Goal: Task Accomplishment & Management: Manage account settings

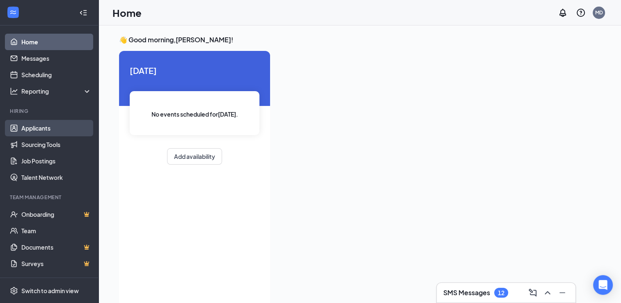
click at [38, 127] on link "Applicants" at bounding box center [56, 128] width 70 height 16
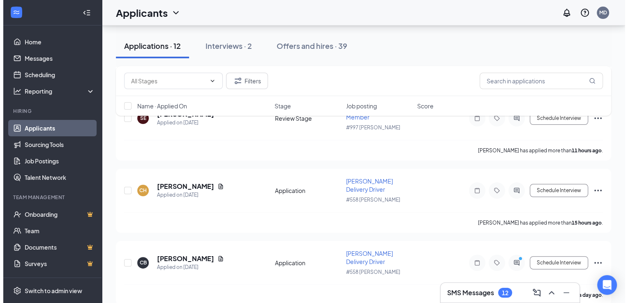
scroll to position [145, 0]
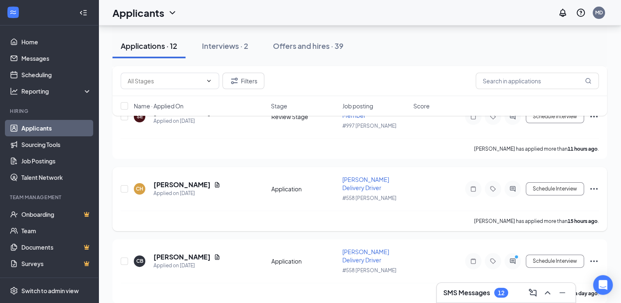
click at [519, 186] on div at bounding box center [513, 189] width 16 height 16
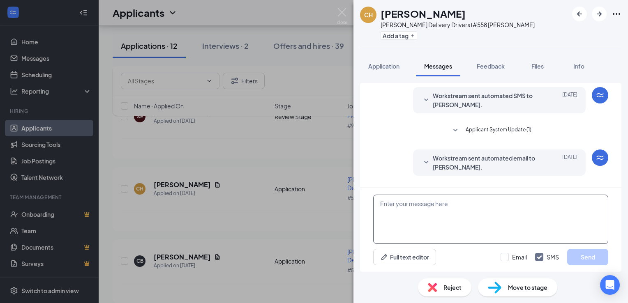
click at [441, 208] on textarea at bounding box center [490, 219] width 235 height 49
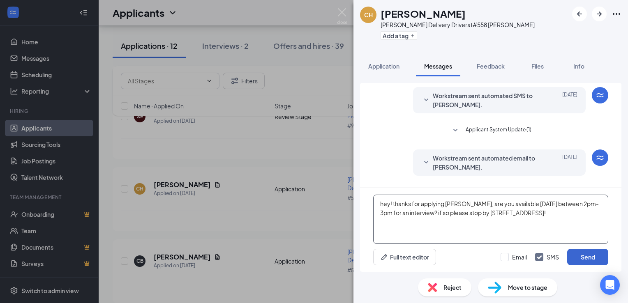
type textarea "hey! thanks for applying [PERSON_NAME], are you available [DATE] between 2pm-3p…"
click at [597, 254] on button "Send" at bounding box center [587, 257] width 41 height 16
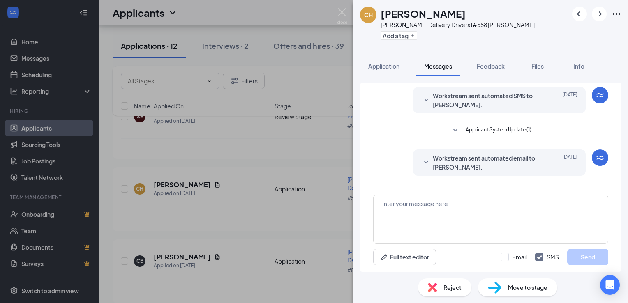
scroll to position [58, 0]
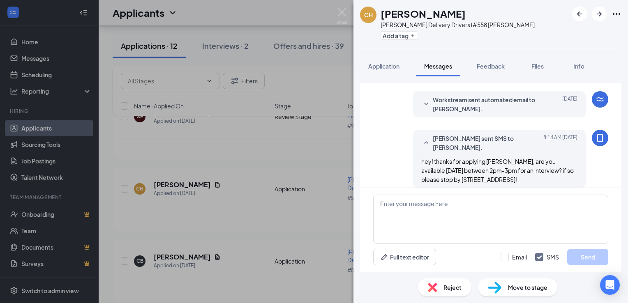
click at [315, 162] on div "CH [PERSON_NAME] [PERSON_NAME] Delivery Driver at #558 [PERSON_NAME] Add a tag …" at bounding box center [314, 151] width 628 height 303
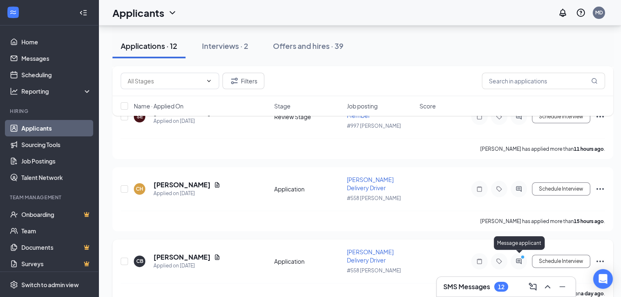
click at [521, 255] on icon "PrimaryDot" at bounding box center [524, 258] width 10 height 7
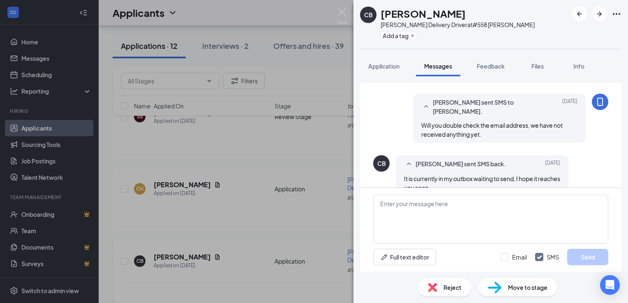
scroll to position [449, 0]
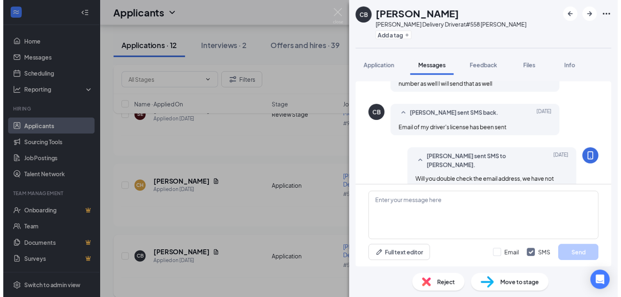
scroll to position [449, 0]
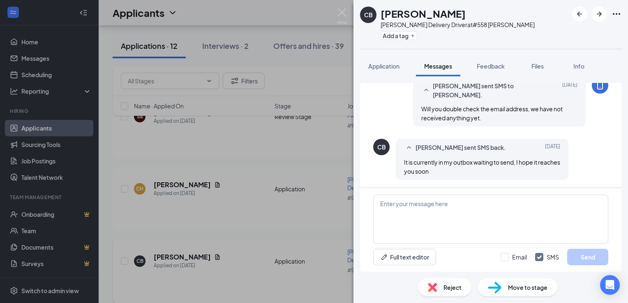
click at [304, 170] on div "[PERSON_NAME] [PERSON_NAME] Delivery Driver at #558 [PERSON_NAME] Add a tag App…" at bounding box center [314, 151] width 628 height 303
click at [343, 11] on img at bounding box center [342, 16] width 10 height 16
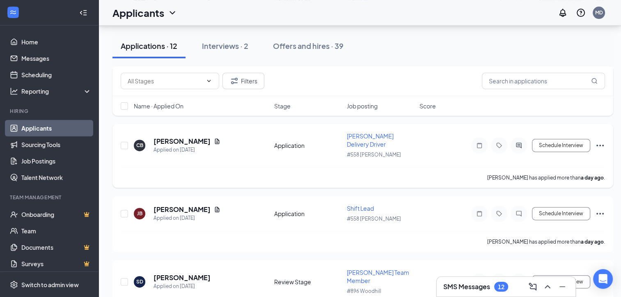
scroll to position [266, 0]
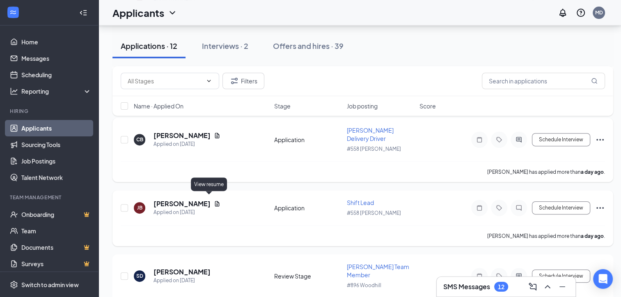
click at [214, 200] on icon "Document" at bounding box center [217, 203] width 7 height 7
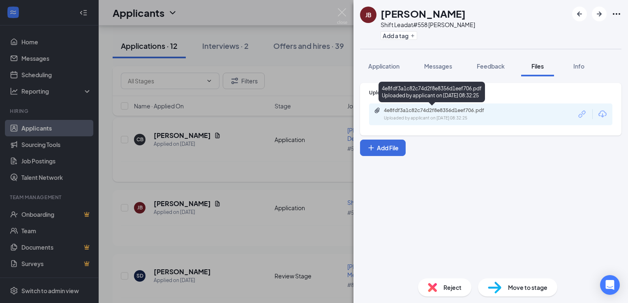
click at [452, 113] on div "4e8fdf3a1c82c74d2f8e8356d1eef706.pdf" at bounding box center [441, 110] width 115 height 7
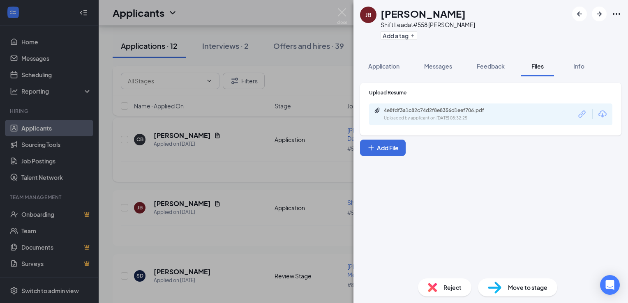
click at [426, 290] on div "Reject" at bounding box center [444, 287] width 53 height 18
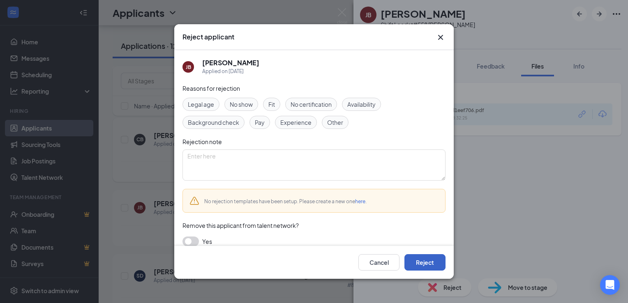
click at [430, 262] on button "Reject" at bounding box center [424, 262] width 41 height 16
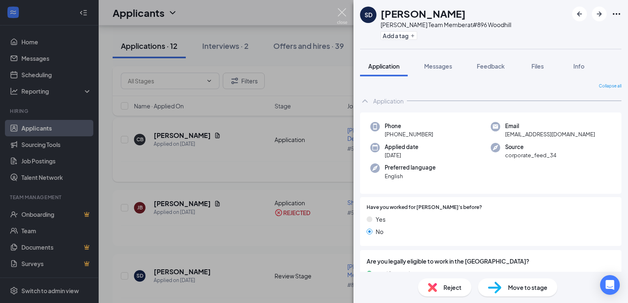
click at [344, 15] on img at bounding box center [342, 16] width 10 height 16
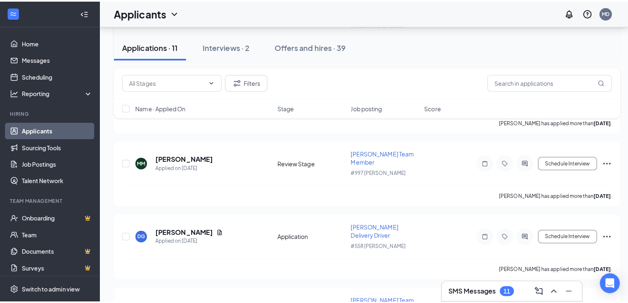
scroll to position [411, 0]
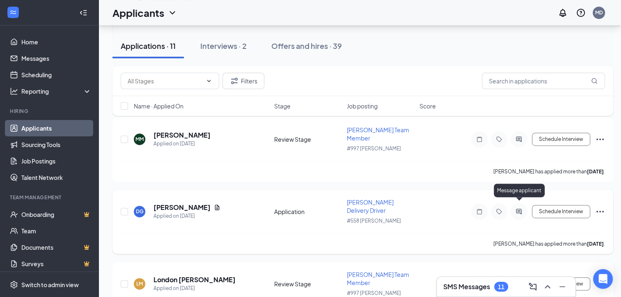
click at [519, 208] on icon "ActiveChat" at bounding box center [519, 211] width 10 height 7
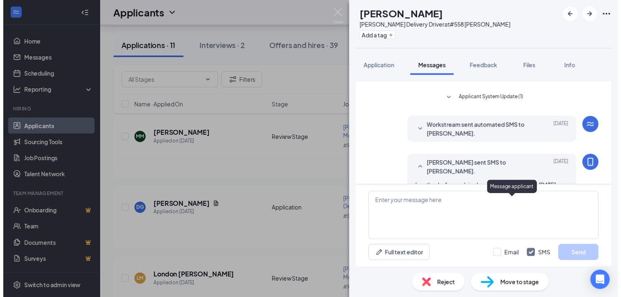
scroll to position [58, 0]
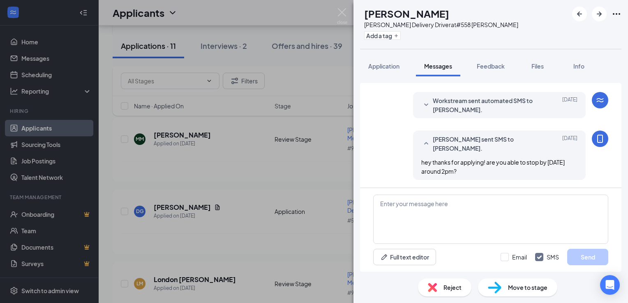
click at [438, 291] on div "Reject" at bounding box center [444, 287] width 53 height 18
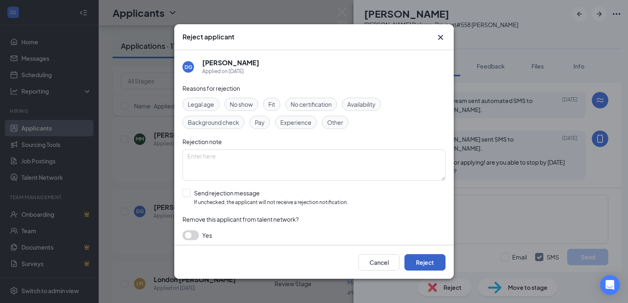
click at [421, 263] on button "Reject" at bounding box center [424, 262] width 41 height 16
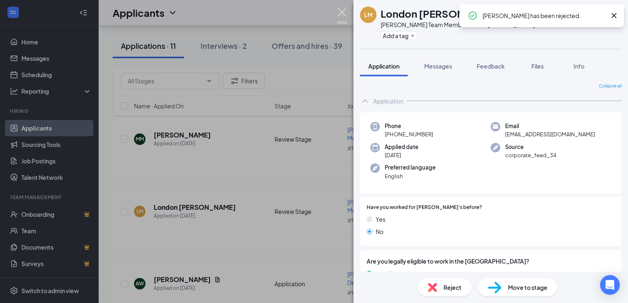
click at [342, 12] on img at bounding box center [342, 16] width 10 height 16
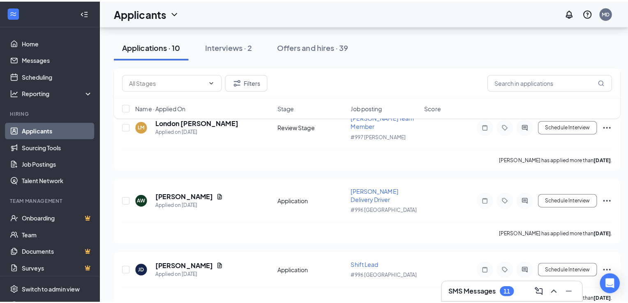
scroll to position [506, 0]
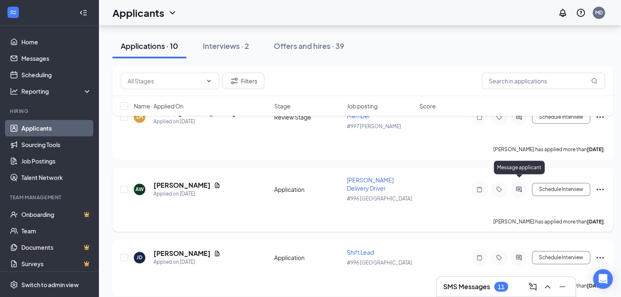
click at [517, 186] on icon "ActiveChat" at bounding box center [518, 188] width 5 height 5
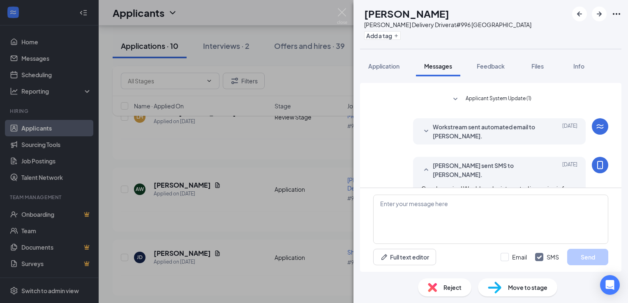
scroll to position [58, 0]
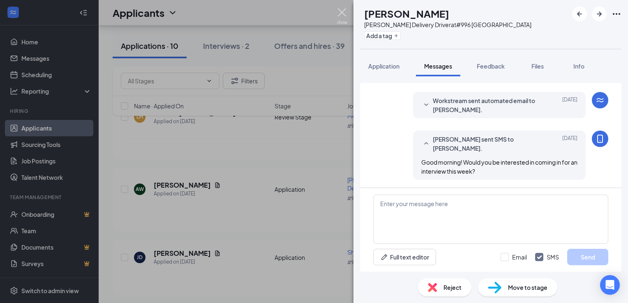
click at [345, 13] on img at bounding box center [342, 16] width 10 height 16
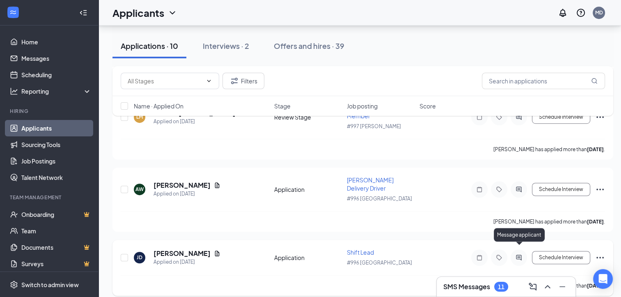
click at [518, 254] on icon "ActiveChat" at bounding box center [519, 257] width 10 height 7
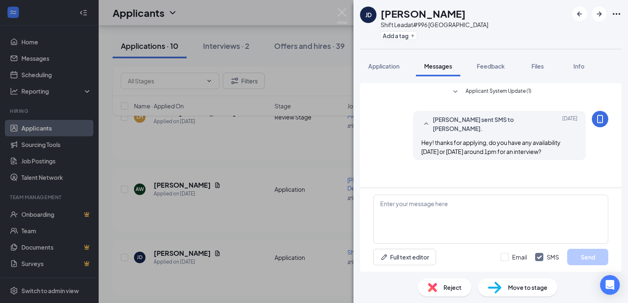
click at [430, 287] on img at bounding box center [432, 287] width 9 height 9
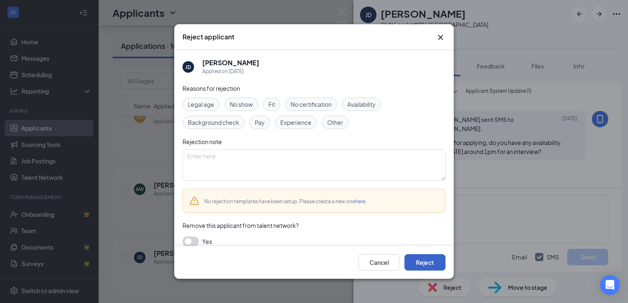
click at [419, 260] on button "Reject" at bounding box center [424, 262] width 41 height 16
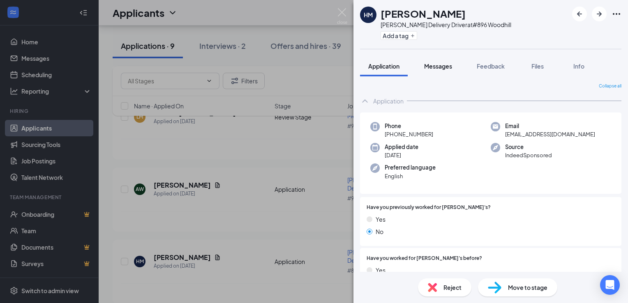
click at [440, 62] on span "Messages" at bounding box center [438, 65] width 28 height 7
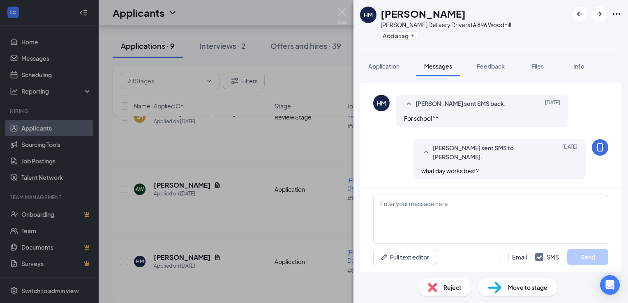
scroll to position [305, 0]
click at [458, 290] on span "Reject" at bounding box center [452, 287] width 18 height 9
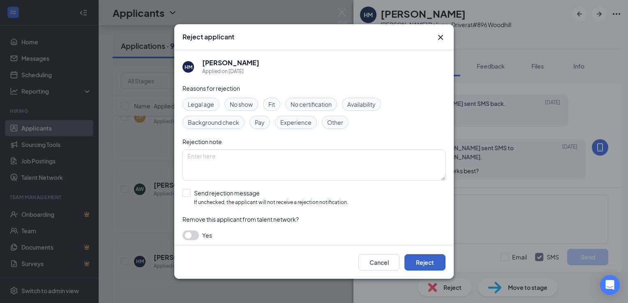
click at [419, 261] on button "Reject" at bounding box center [424, 262] width 41 height 16
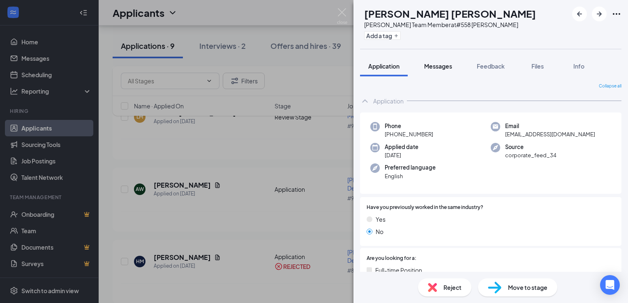
click at [443, 65] on span "Messages" at bounding box center [438, 65] width 28 height 7
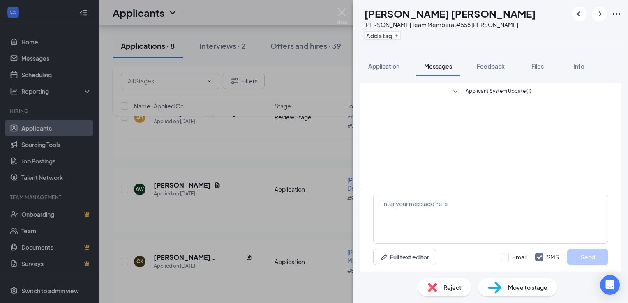
click at [451, 283] on span "Reject" at bounding box center [452, 287] width 18 height 9
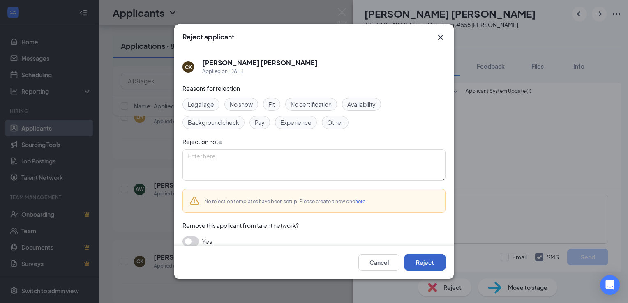
click at [411, 260] on button "Reject" at bounding box center [424, 262] width 41 height 16
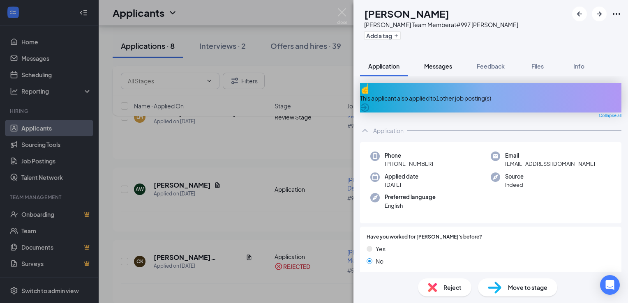
click at [445, 65] on span "Messages" at bounding box center [438, 65] width 28 height 7
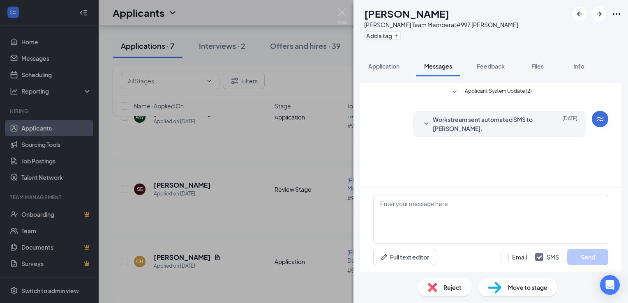
click at [444, 280] on div "Reject" at bounding box center [444, 287] width 53 height 18
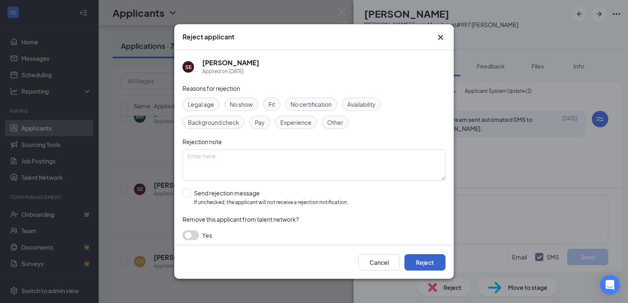
click at [424, 260] on button "Reject" at bounding box center [424, 262] width 41 height 16
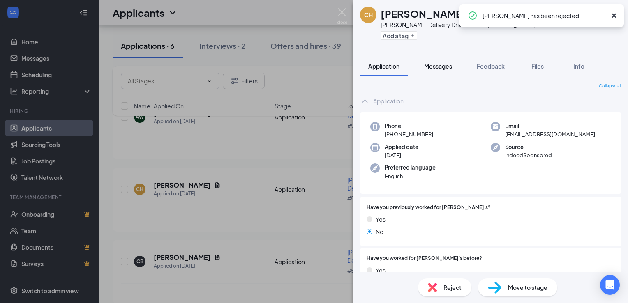
click at [444, 63] on span "Messages" at bounding box center [438, 65] width 28 height 7
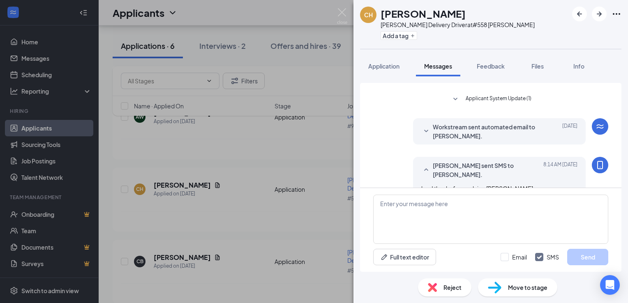
scroll to position [58, 0]
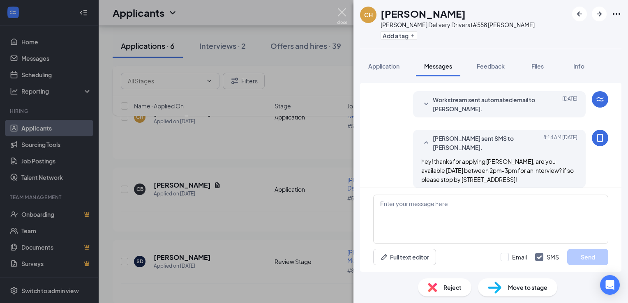
click at [340, 14] on img at bounding box center [342, 16] width 10 height 16
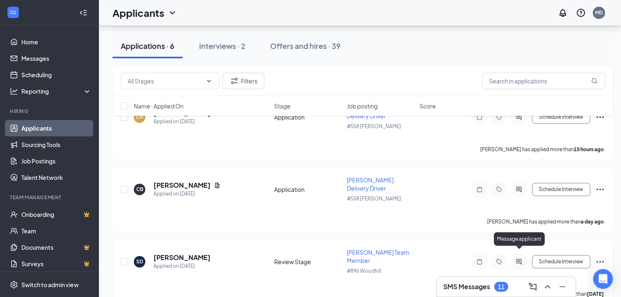
click at [520, 258] on icon "ActiveChat" at bounding box center [519, 261] width 10 height 7
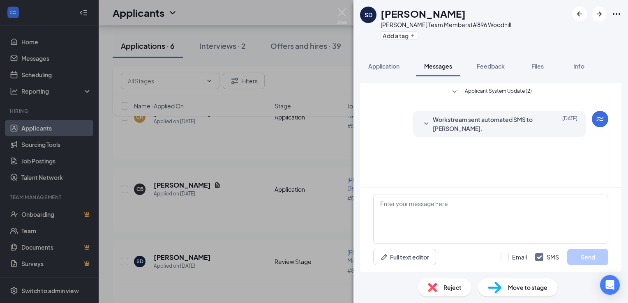
click at [446, 285] on span "Reject" at bounding box center [452, 287] width 18 height 9
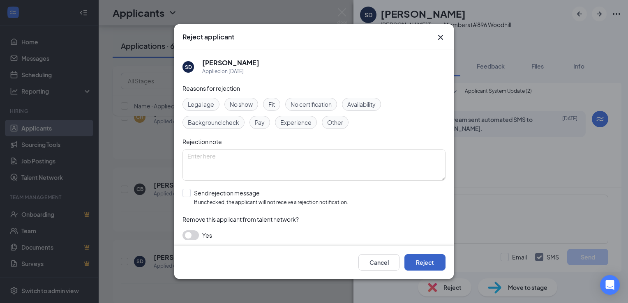
click at [419, 260] on button "Reject" at bounding box center [424, 262] width 41 height 16
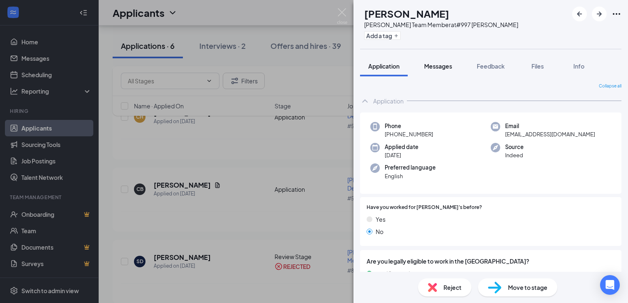
click at [451, 71] on button "Messages" at bounding box center [438, 66] width 44 height 21
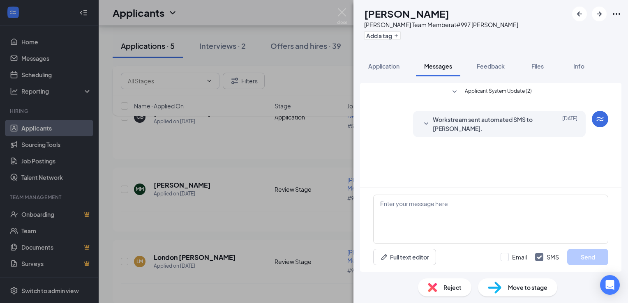
click at [437, 287] on div "Reject" at bounding box center [444, 287] width 53 height 18
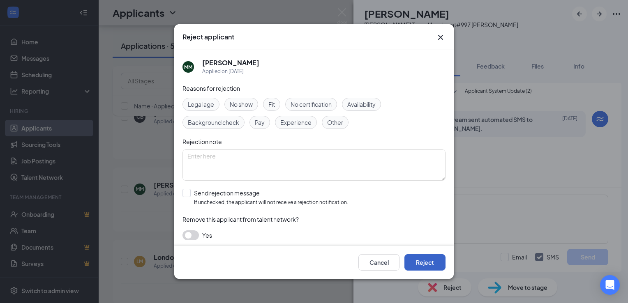
click at [429, 258] on button "Reject" at bounding box center [424, 262] width 41 height 16
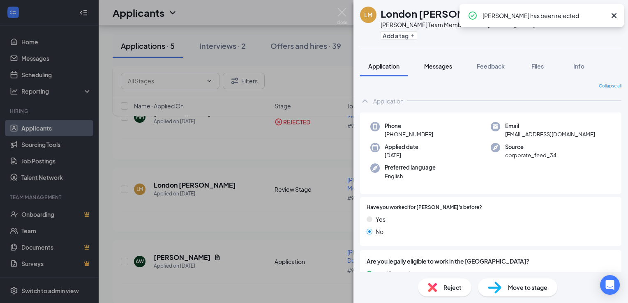
click at [423, 59] on button "Messages" at bounding box center [438, 66] width 44 height 21
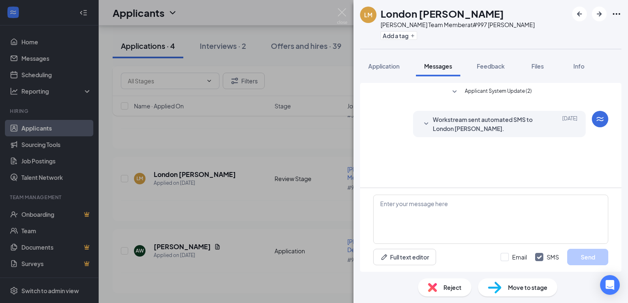
scroll to position [436, 0]
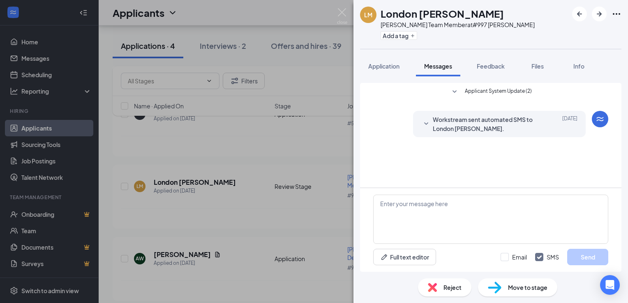
click at [445, 294] on div "Reject" at bounding box center [444, 287] width 53 height 18
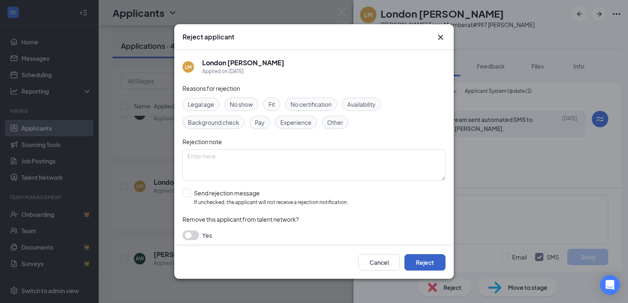
click at [435, 265] on button "Reject" at bounding box center [424, 262] width 41 height 16
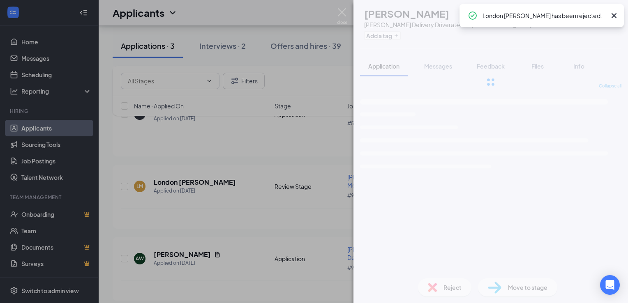
scroll to position [294, 0]
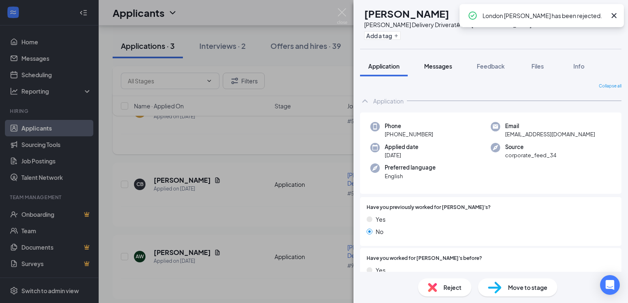
click at [438, 66] on span "Messages" at bounding box center [438, 65] width 28 height 7
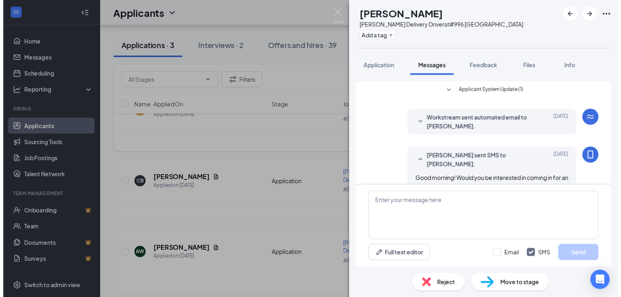
scroll to position [58, 0]
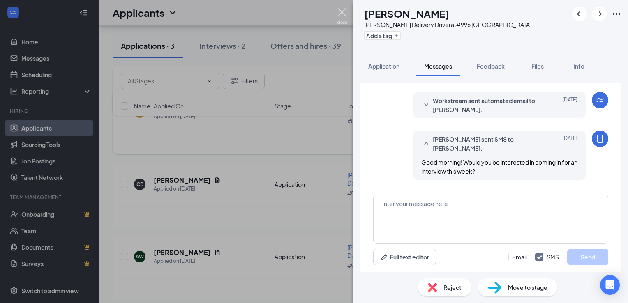
click at [340, 16] on img at bounding box center [342, 16] width 10 height 16
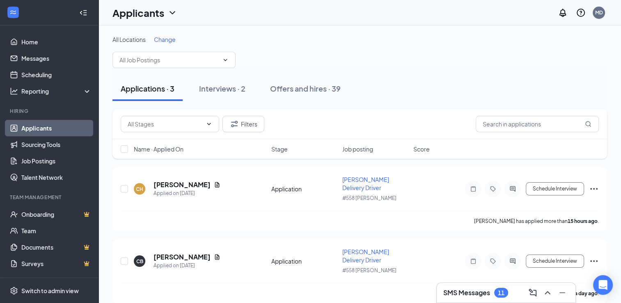
click at [35, 126] on link "Applicants" at bounding box center [56, 128] width 70 height 16
click at [464, 291] on h3 "SMS Messages" at bounding box center [467, 292] width 47 height 9
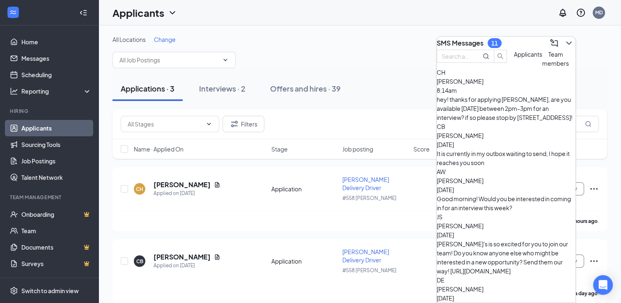
click at [596, 85] on div "Applications · 3 Interviews · 2 Offers and hires · 39" at bounding box center [360, 88] width 495 height 25
click at [590, 35] on div "All Locations Change" at bounding box center [360, 39] width 495 height 8
click at [564, 38] on icon "ChevronDown" at bounding box center [569, 43] width 10 height 10
